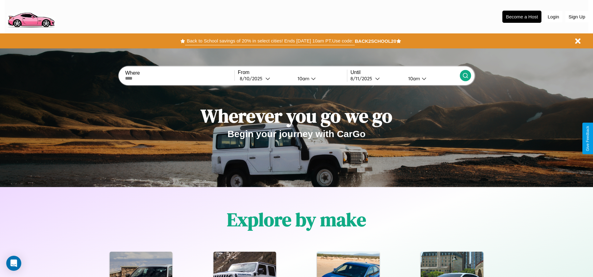
click at [270, 41] on button "Back to School savings of 20% in select cities! Ends 9/1 at 10am PT. Use code:" at bounding box center [269, 41] width 169 height 9
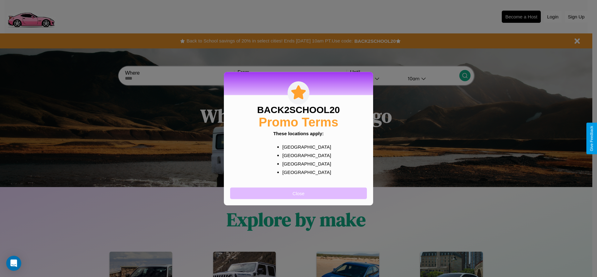
click at [299, 193] on button "Close" at bounding box center [298, 193] width 137 height 12
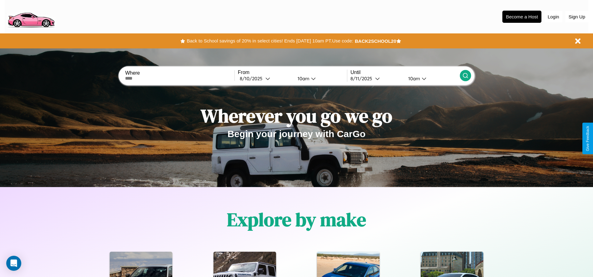
click at [180, 78] on input "text" at bounding box center [179, 78] width 109 height 5
type input "*****"
click at [265, 78] on div "8 / 10 / 2025" at bounding box center [253, 79] width 26 height 6
select select "*"
select select "****"
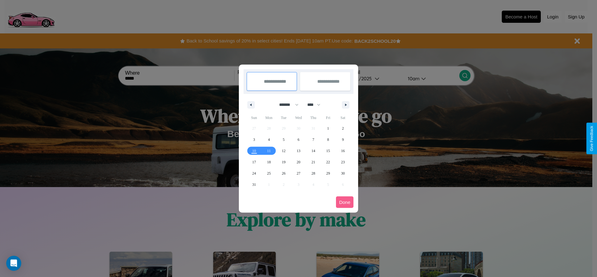
drag, startPoint x: 286, startPoint y: 105, endPoint x: 299, endPoint y: 125, distance: 24.1
click at [286, 105] on select "******* ******** ***** ***** *** **** **** ****** ********* ******* ******** **…" at bounding box center [288, 105] width 27 height 10
select select "**"
click at [298, 162] on span "19" at bounding box center [299, 162] width 4 height 11
type input "**********"
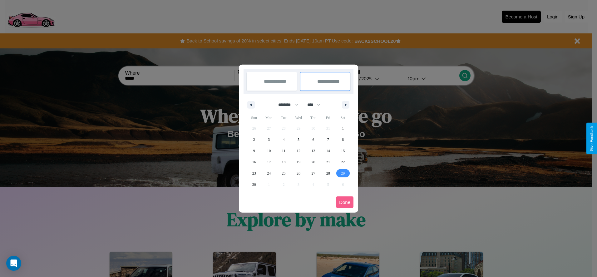
click at [343, 173] on span "29" at bounding box center [343, 173] width 4 height 11
type input "**********"
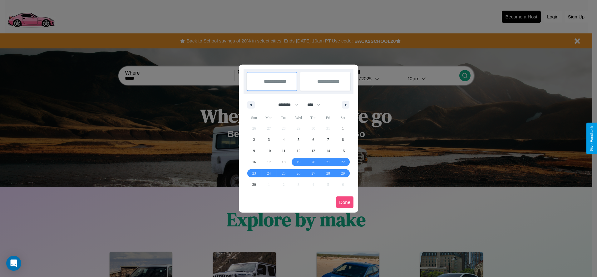
click at [345, 202] on button "Done" at bounding box center [344, 203] width 17 height 12
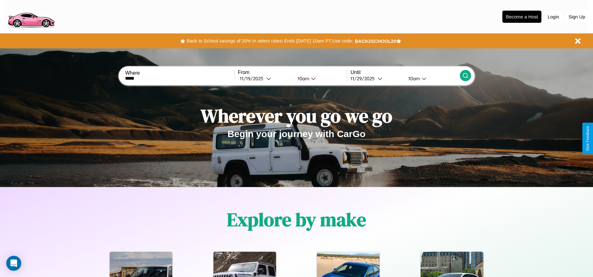
click at [465, 76] on icon at bounding box center [465, 75] width 6 height 6
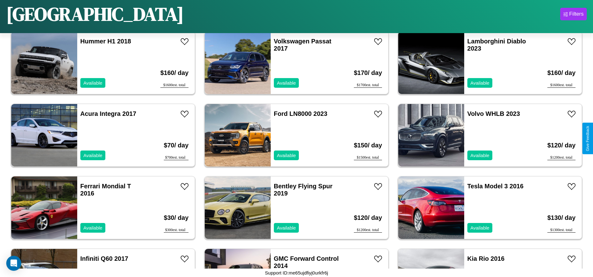
scroll to position [3474, 0]
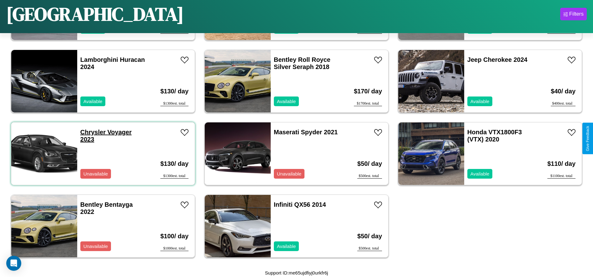
click at [92, 132] on link "Chrysler Voyager 2023" at bounding box center [105, 136] width 51 height 14
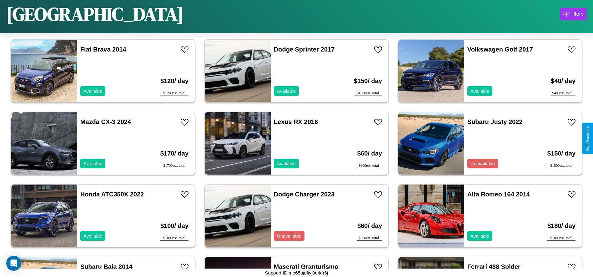
scroll to position [1519, 0]
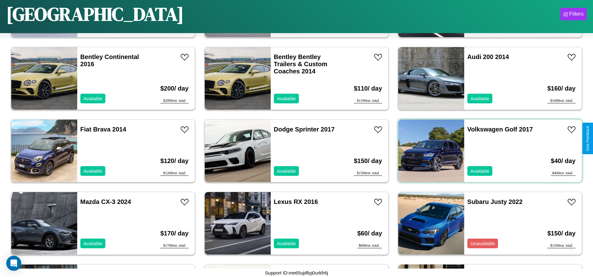
click at [486, 151] on div "Volkswagen Golf 2017 Available" at bounding box center [500, 151] width 72 height 62
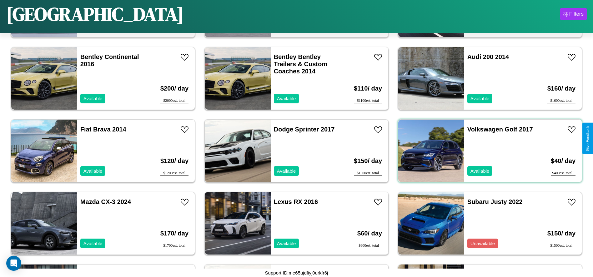
click at [486, 151] on div "Volkswagen Golf 2017 Available" at bounding box center [500, 151] width 72 height 62
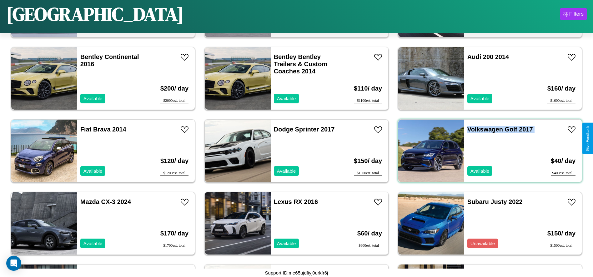
click at [486, 151] on div "Volkswagen Golf 2017 Available" at bounding box center [500, 151] width 72 height 62
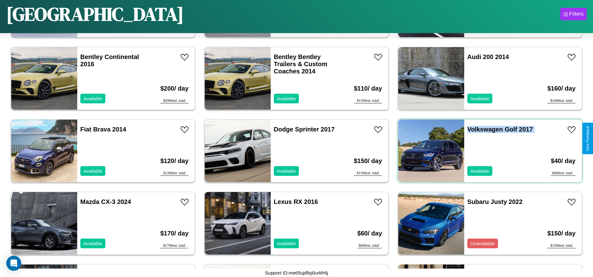
click at [486, 151] on div "Volkswagen Golf 2017 Available" at bounding box center [500, 151] width 72 height 62
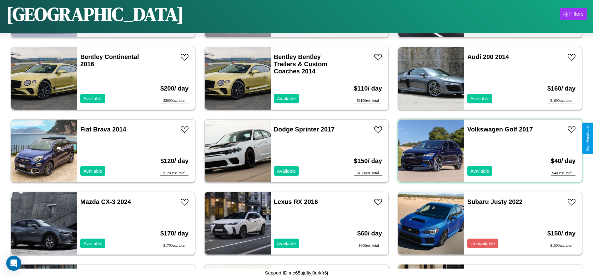
click at [486, 151] on div "Volkswagen Golf 2017 Available" at bounding box center [500, 151] width 72 height 62
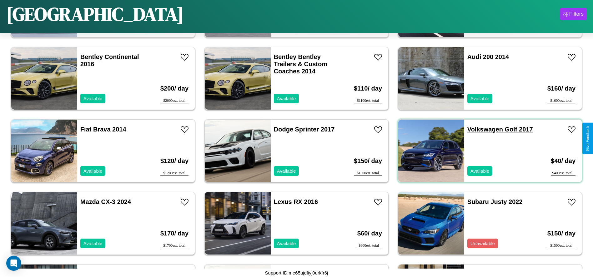
click at [481, 129] on link "Volkswagen Golf 2017" at bounding box center [500, 129] width 66 height 7
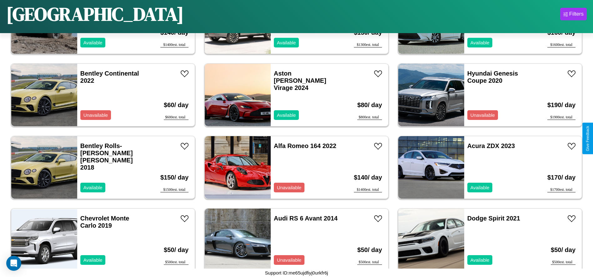
scroll to position [3187, 0]
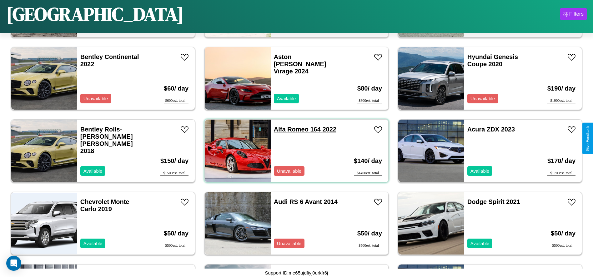
click at [289, 129] on link "Alfa Romeo 164 2022" at bounding box center [305, 129] width 62 height 7
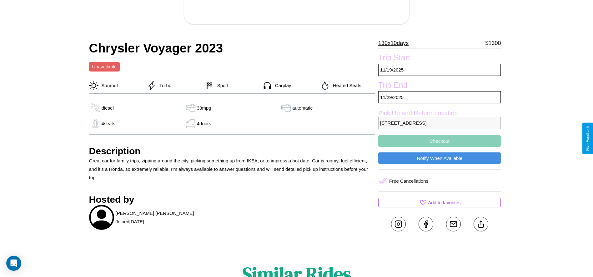
scroll to position [181, 0]
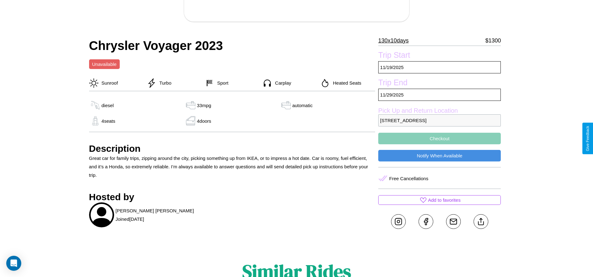
click at [439, 138] on button "Checkout" at bounding box center [439, 139] width 122 height 12
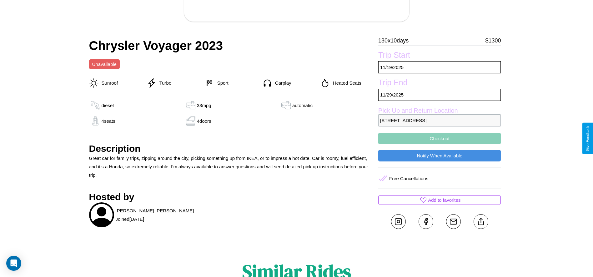
click at [439, 138] on button "Checkout" at bounding box center [439, 139] width 122 height 12
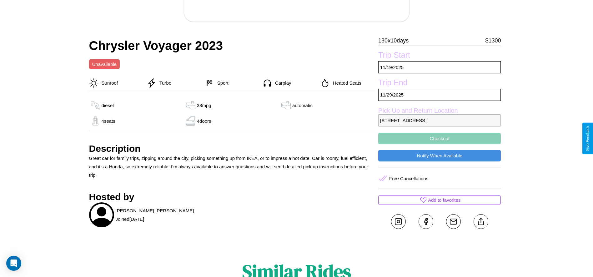
click at [439, 138] on button "Checkout" at bounding box center [439, 139] width 122 height 12
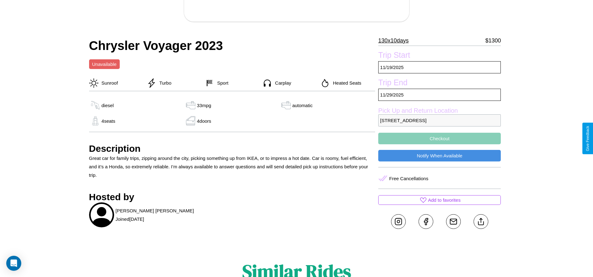
click at [439, 138] on button "Checkout" at bounding box center [439, 139] width 122 height 12
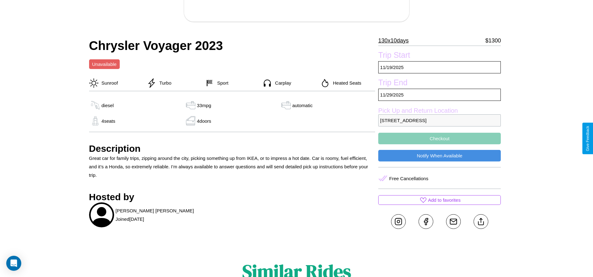
click at [439, 138] on button "Checkout" at bounding box center [439, 139] width 122 height 12
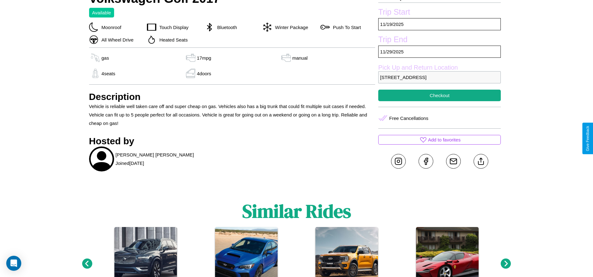
scroll to position [227, 0]
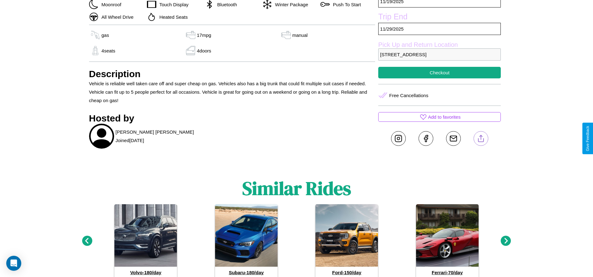
click at [481, 138] on line at bounding box center [481, 137] width 0 height 4
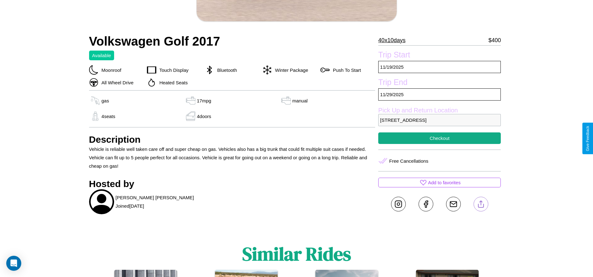
scroll to position [162, 0]
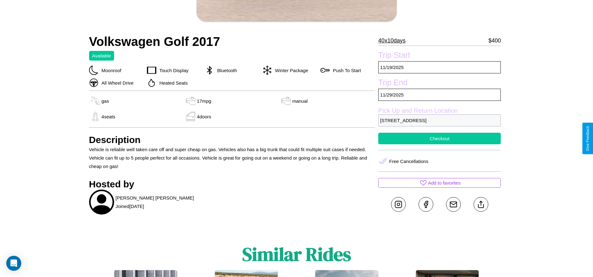
click at [439, 138] on button "Checkout" at bounding box center [439, 139] width 122 height 12
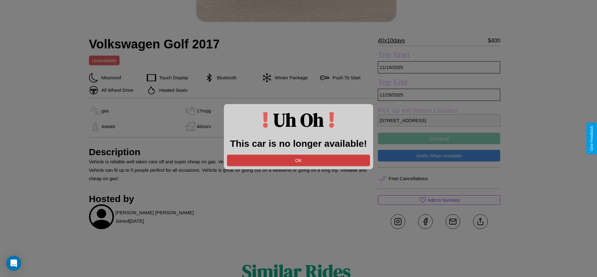
click at [299, 160] on button "OK" at bounding box center [298, 161] width 143 height 12
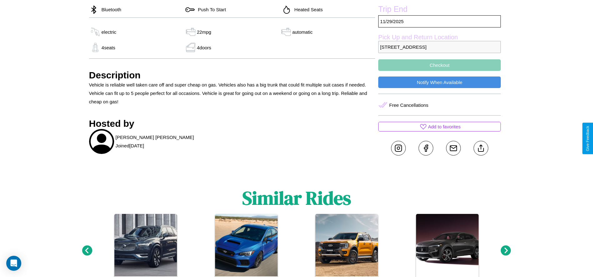
scroll to position [262, 0]
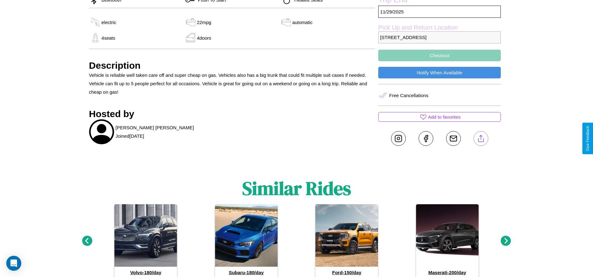
click at [481, 138] on line at bounding box center [481, 137] width 0 height 4
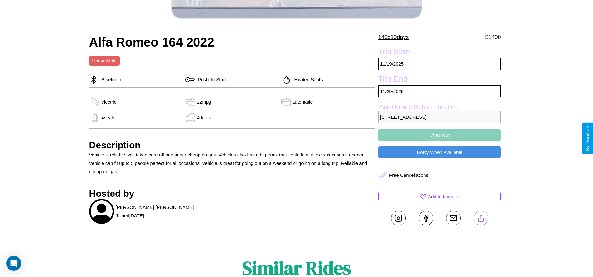
scroll to position [178, 0]
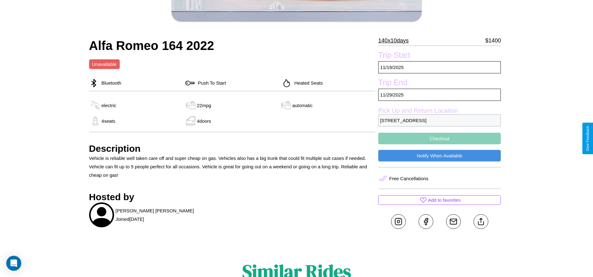
click at [439, 138] on button "Checkout" at bounding box center [439, 139] width 122 height 12
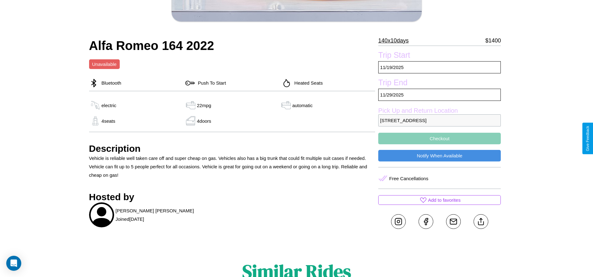
click at [439, 138] on button "Checkout" at bounding box center [439, 139] width 122 height 12
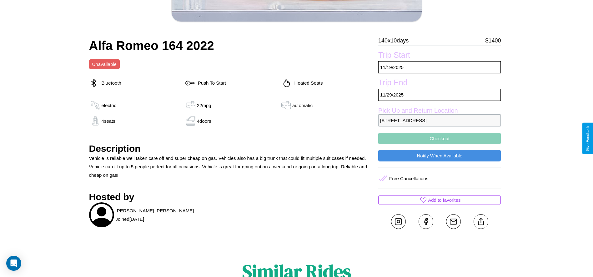
click at [439, 138] on button "Checkout" at bounding box center [439, 139] width 122 height 12
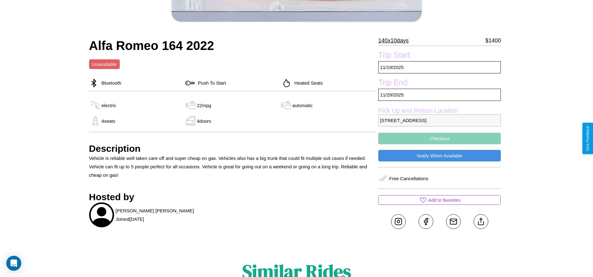
click at [439, 138] on button "Checkout" at bounding box center [439, 139] width 122 height 12
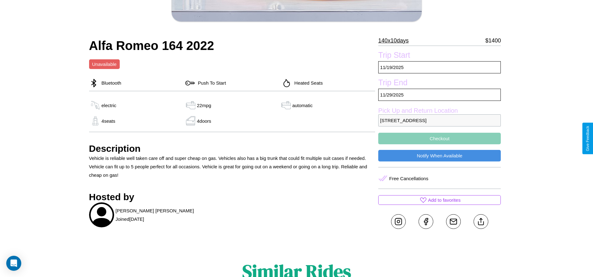
click at [439, 138] on button "Checkout" at bounding box center [439, 139] width 122 height 12
